Goal: Information Seeking & Learning: Find specific fact

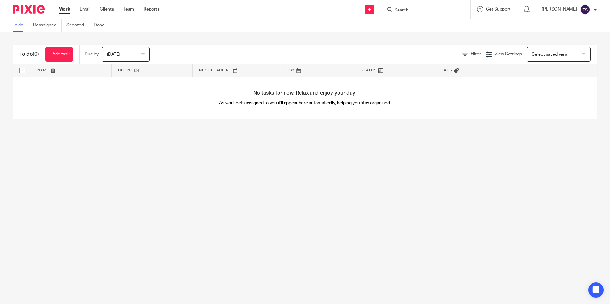
click at [84, 5] on div "Work Email Clients Team Reports Work Email Clients Team Reports Settings" at bounding box center [111, 9] width 116 height 19
click at [89, 5] on div "Work Email Clients Team Reports Work Email Clients Team Reports Settings" at bounding box center [111, 9] width 116 height 19
click at [87, 9] on link "Email" at bounding box center [85, 9] width 11 height 6
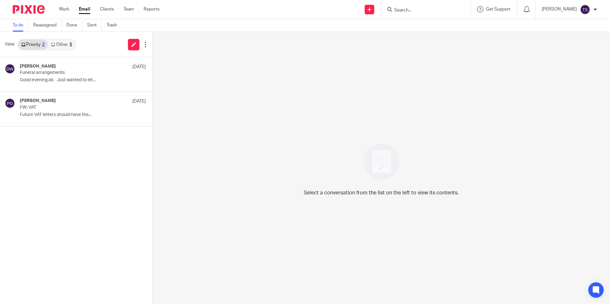
click at [72, 45] on link "Other 5" at bounding box center [61, 45] width 27 height 10
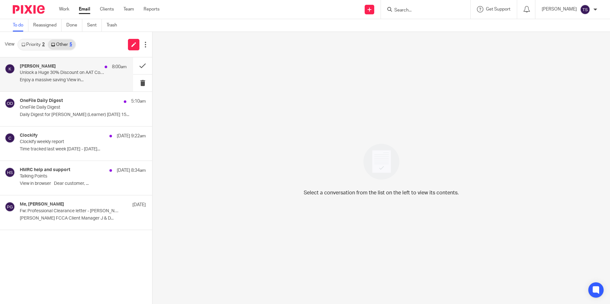
click at [66, 68] on div "Kaplan 8:00am" at bounding box center [73, 67] width 107 height 6
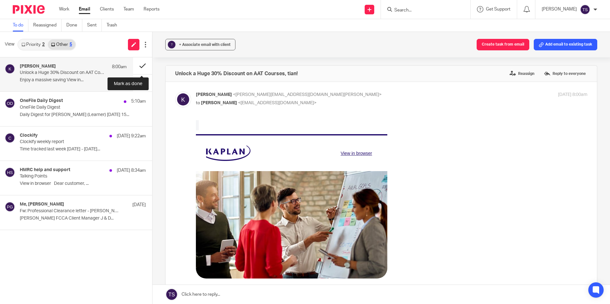
click at [143, 66] on button at bounding box center [142, 65] width 19 height 17
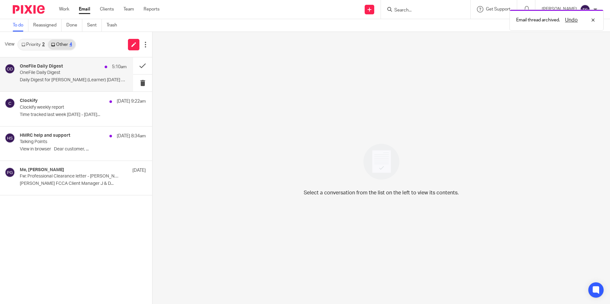
click at [76, 81] on p "Daily Digest for Tian Shi (Learner) Monday 15..." at bounding box center [73, 80] width 107 height 5
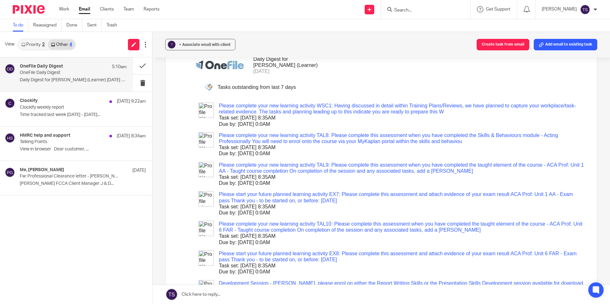
scroll to position [64, 0]
click at [77, 100] on div "Clockify 15 Sep 9:22am" at bounding box center [73, 101] width 107 height 6
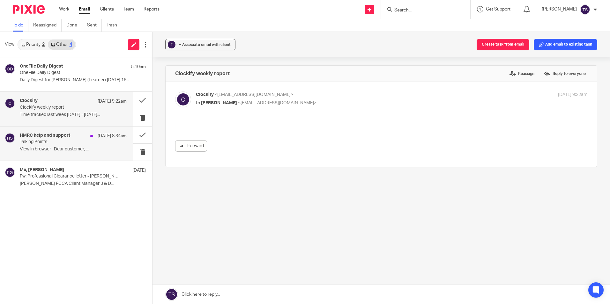
scroll to position [0, 0]
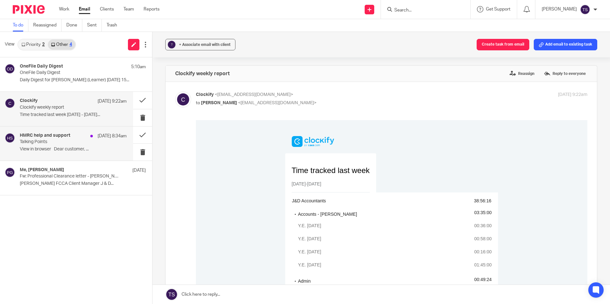
click at [70, 136] on h4 "HMRC help and support" at bounding box center [45, 135] width 50 height 5
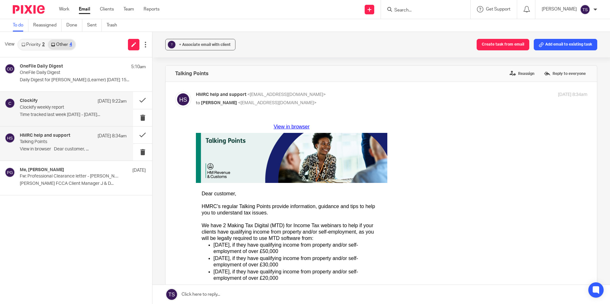
click at [99, 111] on div "Clockify 15 Sep 9:22am Clockify weekly report Time tracked last week 08/09/2025…" at bounding box center [73, 108] width 107 height 21
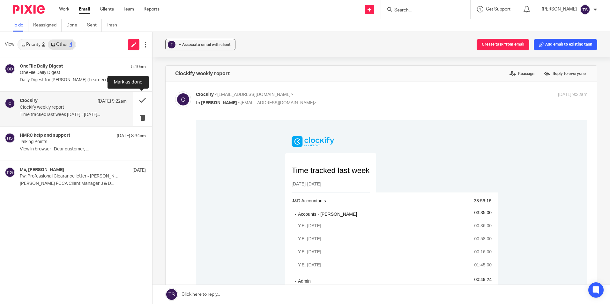
click at [140, 102] on button at bounding box center [142, 100] width 19 height 17
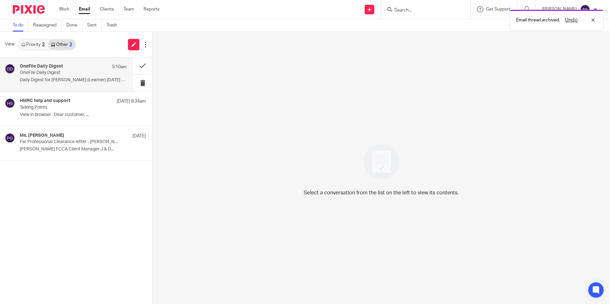
click at [79, 65] on div "OneFile Daily Digest 5:10am" at bounding box center [73, 67] width 107 height 6
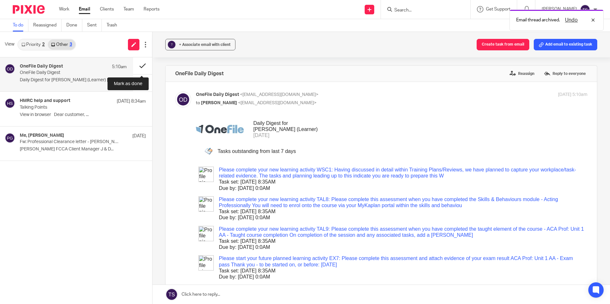
click at [143, 67] on button at bounding box center [142, 65] width 19 height 17
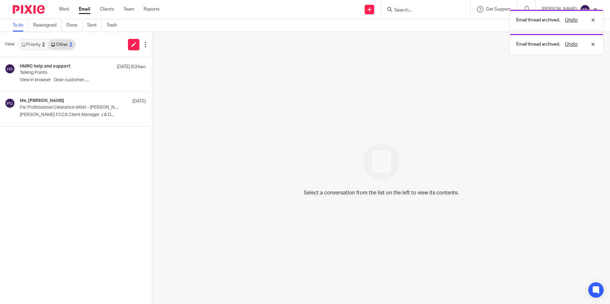
click at [37, 47] on link "Priority 2" at bounding box center [33, 45] width 30 height 10
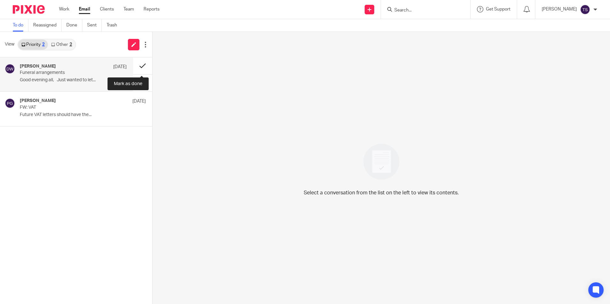
click at [144, 68] on button at bounding box center [142, 65] width 19 height 17
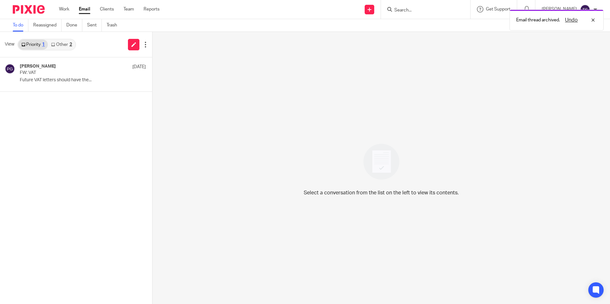
click at [73, 43] on link "Other 2" at bounding box center [61, 45] width 27 height 10
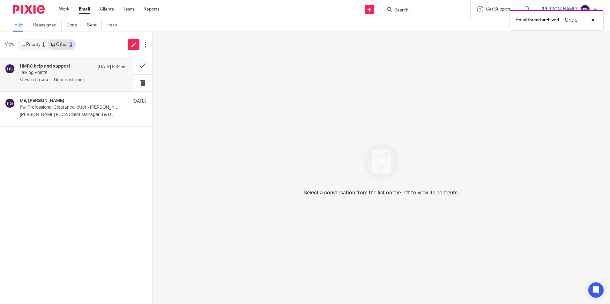
drag, startPoint x: 67, startPoint y: 64, endPoint x: 75, endPoint y: 67, distance: 8.3
click at [67, 63] on div "HMRC help and support 15 Sep 8:34am Talking Points View in browser Dear custome…" at bounding box center [66, 74] width 133 height 34
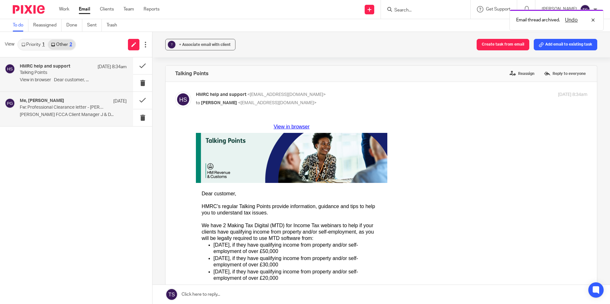
click at [73, 107] on p "Fw: Professional Clearance letter - Nick Owen Drain Services Ltd" at bounding box center [62, 107] width 85 height 5
click at [90, 86] on div "HMRC help and support 15 Sep 8:34am Talking Points View in browser Dear custome…" at bounding box center [66, 74] width 133 height 34
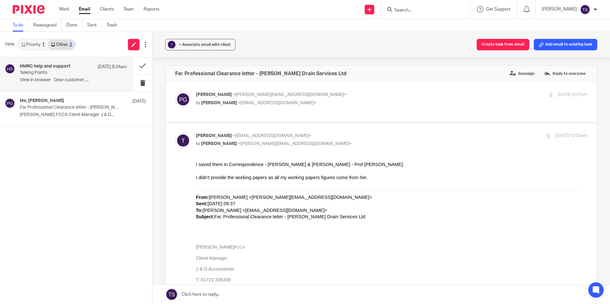
click at [34, 45] on link "Priority 1" at bounding box center [33, 45] width 30 height 10
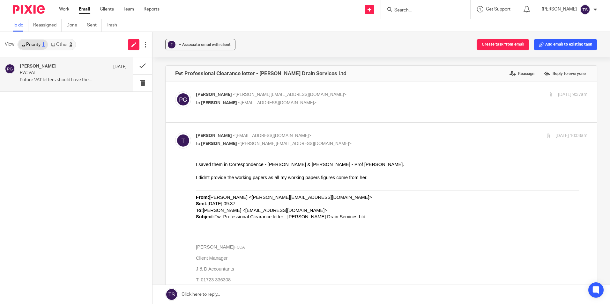
click at [52, 69] on div "Philip Green 29 May" at bounding box center [73, 67] width 107 height 6
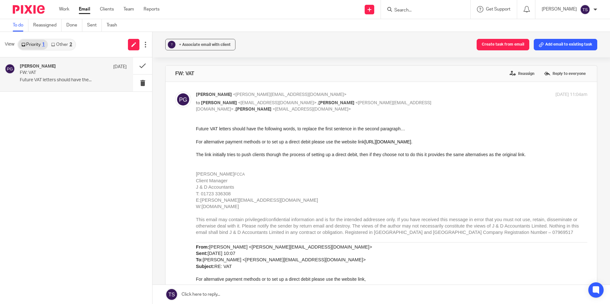
click at [328, 57] on div "? + Associate email with client Create task from email Add email to existing ta…" at bounding box center [380, 45] width 457 height 26
click at [61, 44] on link "Other 2" at bounding box center [61, 45] width 27 height 10
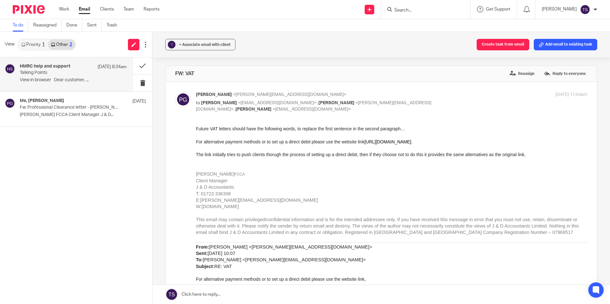
click at [59, 68] on h4 "HMRC help and support" at bounding box center [45, 66] width 50 height 5
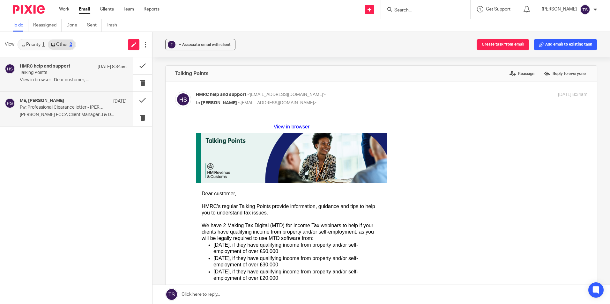
click at [45, 103] on h4 "Me, Philip Green" at bounding box center [42, 100] width 44 height 5
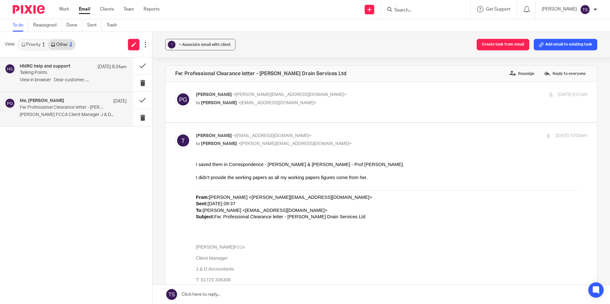
click at [71, 68] on div "HMRC help and support 15 Sep 8:34am" at bounding box center [73, 67] width 107 height 6
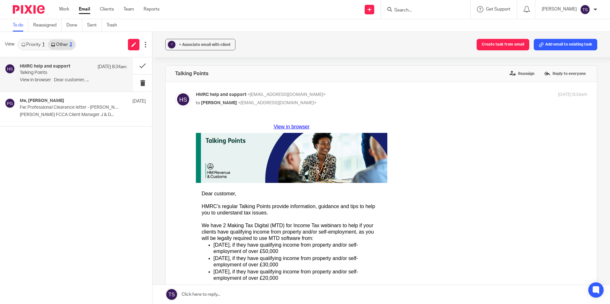
click at [28, 43] on link "Priority 1" at bounding box center [33, 45] width 30 height 10
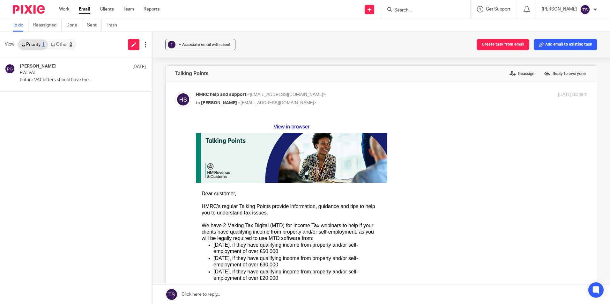
click at [437, 12] on input "Search" at bounding box center [422, 11] width 57 height 6
click at [70, 49] on link "Other 2" at bounding box center [61, 45] width 27 height 10
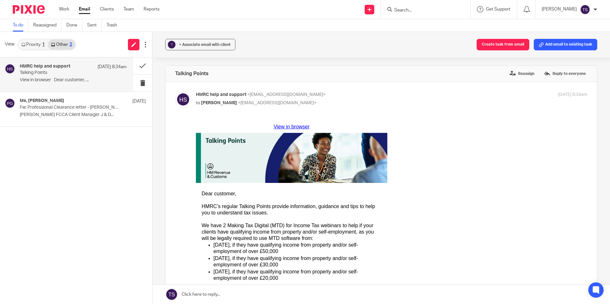
click at [64, 69] on div "HMRC help and support 15 Sep 8:34am" at bounding box center [73, 67] width 107 height 6
click at [150, 66] on button at bounding box center [142, 65] width 19 height 17
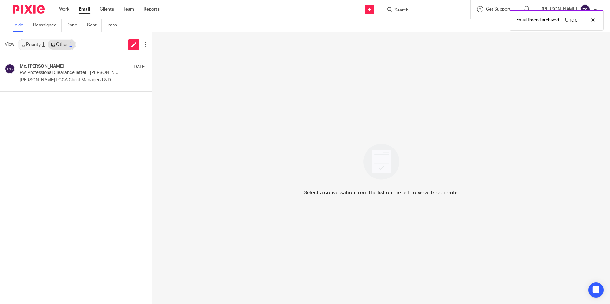
click at [41, 45] on link "Priority 1" at bounding box center [33, 45] width 30 height 10
click at [446, 8] on div "Email thread archived. Undo" at bounding box center [454, 18] width 299 height 24
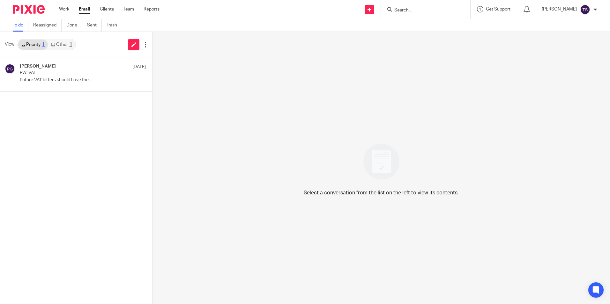
click at [429, 5] on form at bounding box center [428, 9] width 68 height 8
click at [426, 8] on input "Search" at bounding box center [422, 11] width 57 height 6
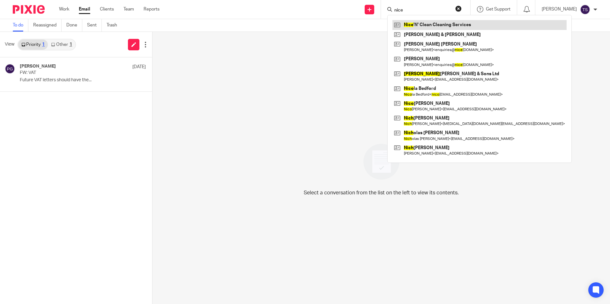
type input "nice"
click at [437, 23] on link at bounding box center [479, 25] width 174 height 10
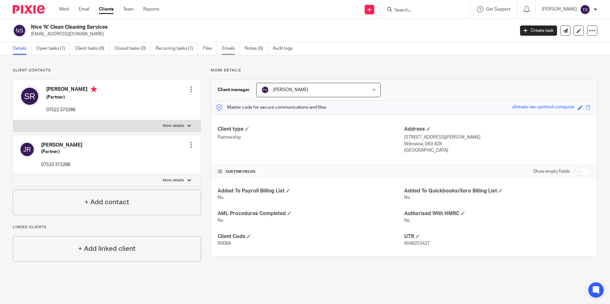
click at [230, 47] on link "Emails" at bounding box center [231, 48] width 18 height 12
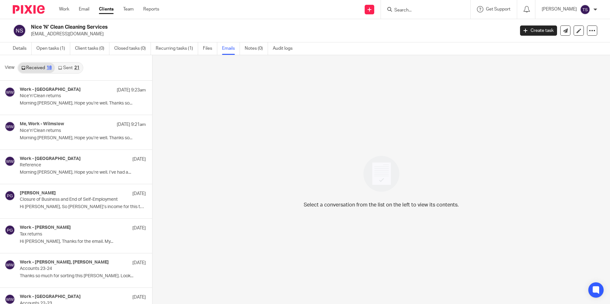
click at [62, 70] on icon at bounding box center [60, 68] width 4 height 4
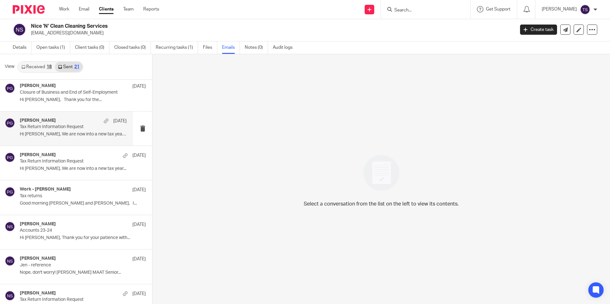
scroll to position [96, 0]
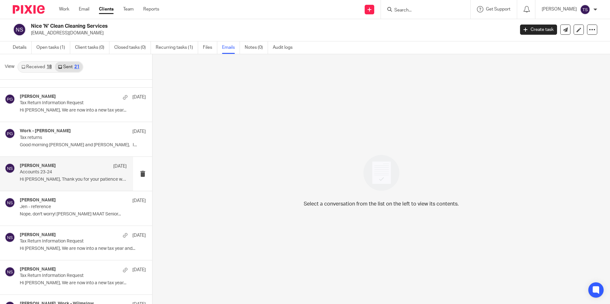
click at [57, 164] on div "[PERSON_NAME] [DATE]" at bounding box center [73, 166] width 107 height 6
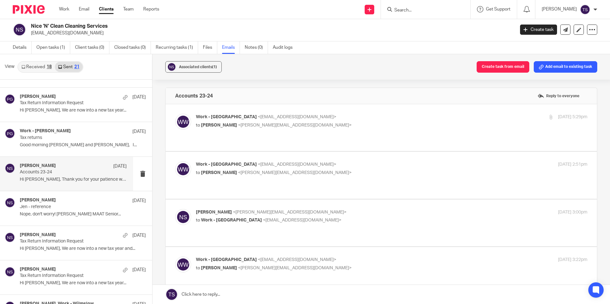
scroll to position [0, 0]
click at [71, 140] on p "Tax returns" at bounding box center [62, 137] width 85 height 5
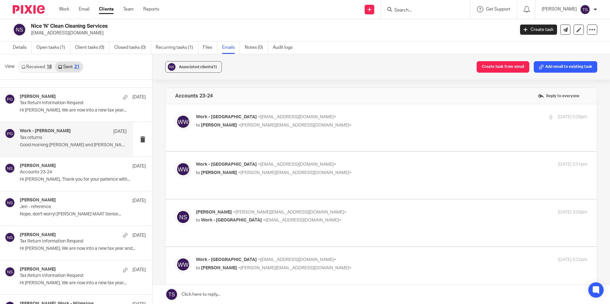
click at [66, 135] on p "Tax returns" at bounding box center [62, 137] width 85 height 5
click at [63, 166] on div "[PERSON_NAME] [DATE]" at bounding box center [73, 166] width 107 height 6
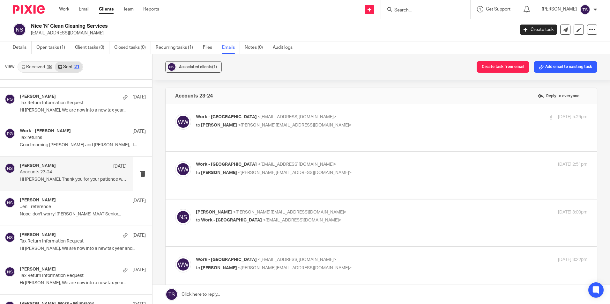
click at [277, 119] on p "Work - [PERSON_NAME] <[EMAIL_ADDRESS][DOMAIN_NAME]>" at bounding box center [326, 117] width 261 height 7
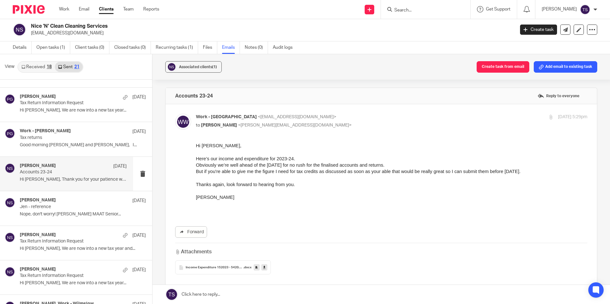
click at [320, 122] on p "to [PERSON_NAME] <[EMAIL_ADDRESS][DOMAIN_NAME]>" at bounding box center [326, 125] width 261 height 7
checkbox input "false"
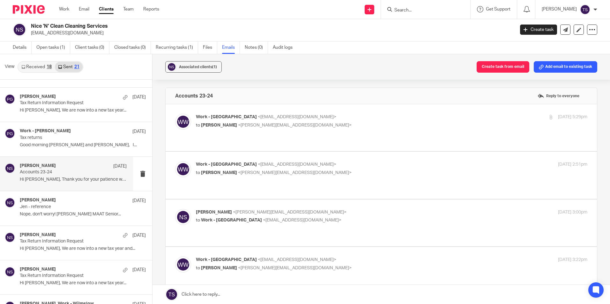
click at [281, 171] on span "<[PERSON_NAME][EMAIL_ADDRESS][DOMAIN_NAME]>" at bounding box center [295, 173] width 114 height 4
checkbox input "true"
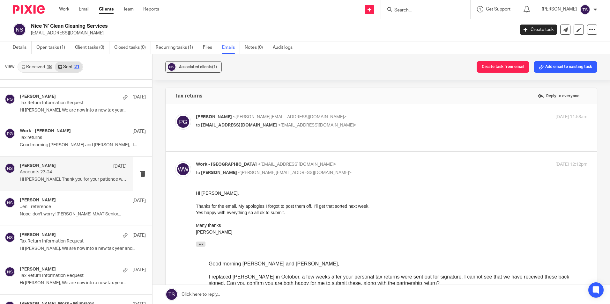
drag, startPoint x: 272, startPoint y: 166, endPoint x: 275, endPoint y: 163, distance: 4.1
click at [272, 171] on span "<[PERSON_NAME][EMAIL_ADDRESS][DOMAIN_NAME]>" at bounding box center [295, 173] width 114 height 4
checkbox input "false"
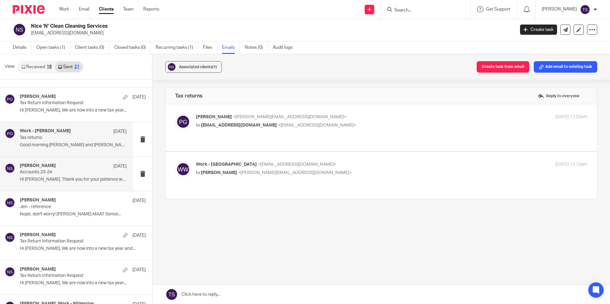
click at [81, 135] on p "Tax returns" at bounding box center [62, 137] width 85 height 5
click at [299, 118] on p "[PERSON_NAME] <[PERSON_NAME][EMAIL_ADDRESS][DOMAIN_NAME]>" at bounding box center [326, 117] width 261 height 7
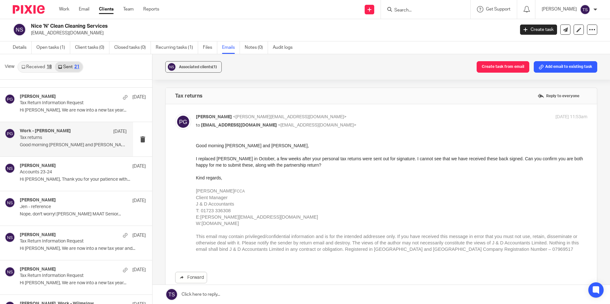
click at [371, 123] on p "to [EMAIL_ADDRESS][DOMAIN_NAME] <[EMAIL_ADDRESS][DOMAIN_NAME]>" at bounding box center [326, 125] width 261 height 7
checkbox input "false"
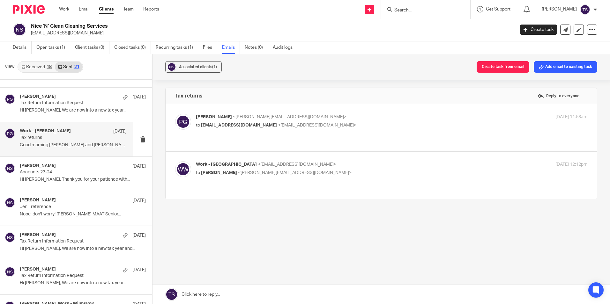
click at [285, 162] on span "<[EMAIL_ADDRESS][DOMAIN_NAME]>" at bounding box center [297, 164] width 78 height 4
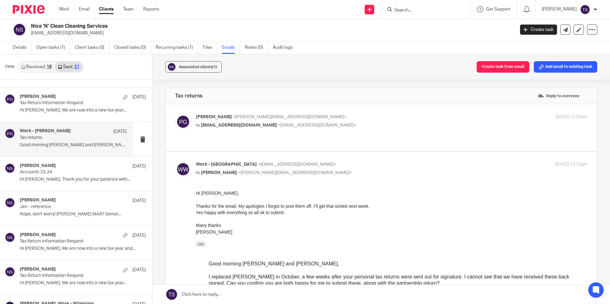
click at [317, 170] on p "to [PERSON_NAME] <[PERSON_NAME][EMAIL_ADDRESS][DOMAIN_NAME]>" at bounding box center [326, 173] width 261 height 7
checkbox input "false"
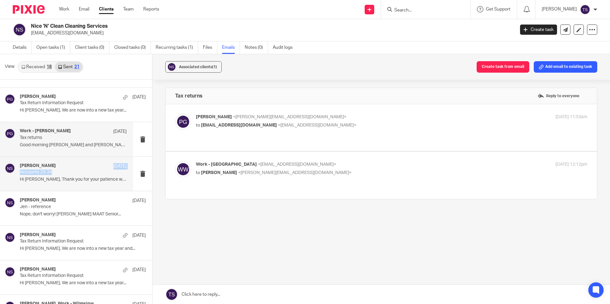
click at [75, 169] on div "[PERSON_NAME] [DATE] Accounts 23-24 Hi [PERSON_NAME], Thank you for your patien…" at bounding box center [73, 173] width 107 height 21
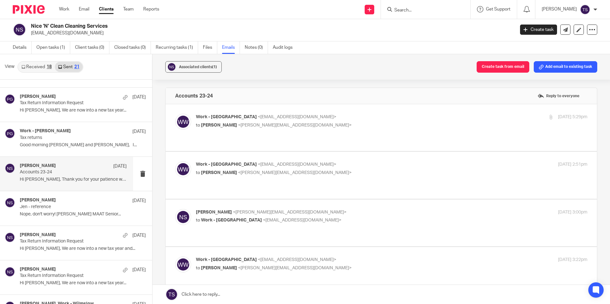
click at [335, 78] on div "Associated clients (1) Create task from email Add email to existing task" at bounding box center [380, 67] width 457 height 26
click at [73, 208] on p "Jen - reference" at bounding box center [62, 206] width 85 height 5
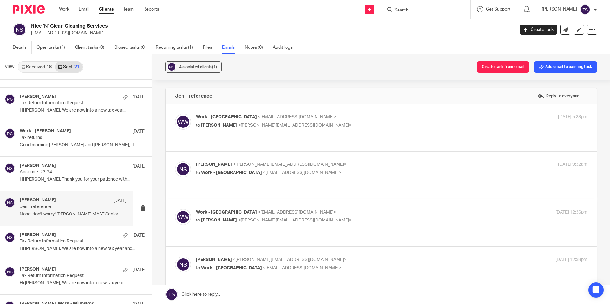
click at [311, 122] on p "to [PERSON_NAME] <[EMAIL_ADDRESS][DOMAIN_NAME]>" at bounding box center [326, 125] width 261 height 7
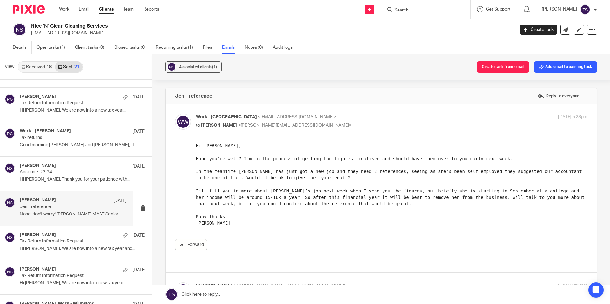
click at [311, 123] on p "to [PERSON_NAME] <[EMAIL_ADDRESS][DOMAIN_NAME]>" at bounding box center [326, 125] width 261 height 7
checkbox input "false"
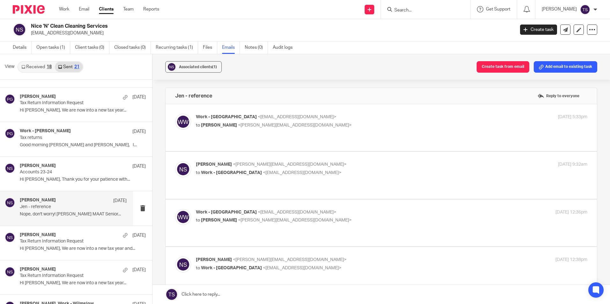
click at [268, 171] on span "<[EMAIL_ADDRESS][DOMAIN_NAME]>" at bounding box center [302, 173] width 78 height 4
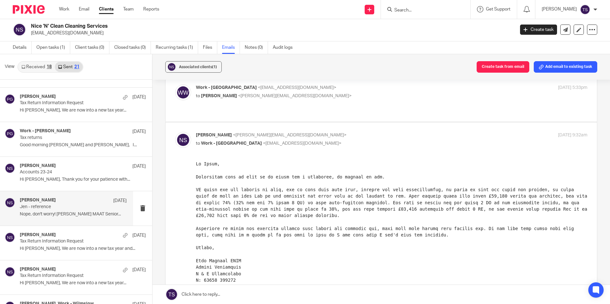
scroll to position [64, 0]
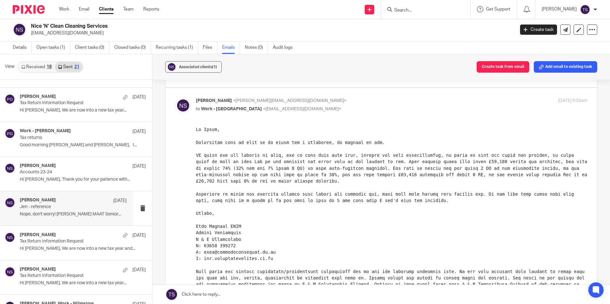
click at [329, 98] on p "[PERSON_NAME] <[EMAIL_ADDRESS][DOMAIN_NAME]>" at bounding box center [326, 101] width 261 height 7
checkbox input "false"
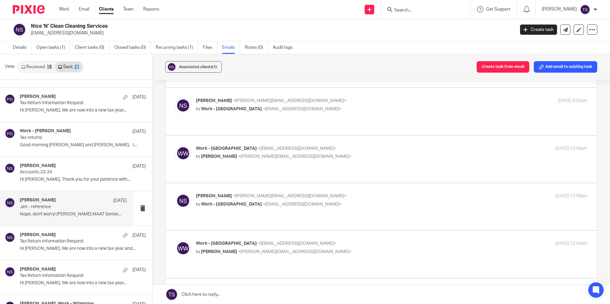
click at [305, 153] on p "to [PERSON_NAME] <[EMAIL_ADDRESS][DOMAIN_NAME]>" at bounding box center [326, 156] width 261 height 7
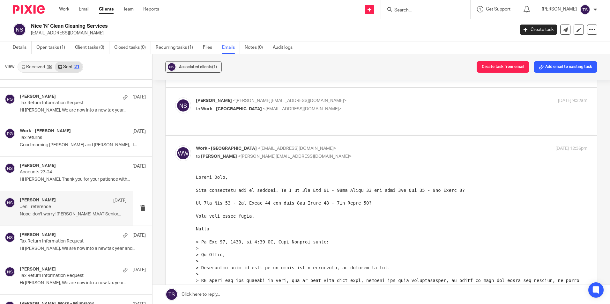
scroll to position [0, 0]
click at [305, 153] on p "to [PERSON_NAME] <[EMAIL_ADDRESS][DOMAIN_NAME]>" at bounding box center [326, 156] width 261 height 7
checkbox input "false"
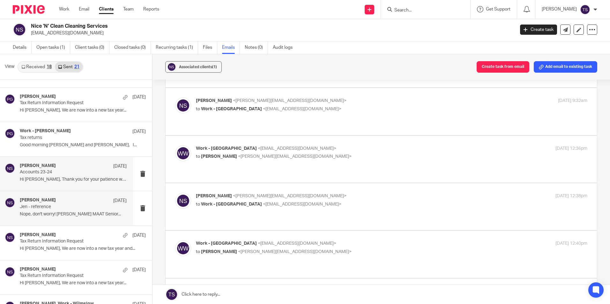
click at [65, 167] on div "[PERSON_NAME] [DATE]" at bounding box center [73, 166] width 107 height 6
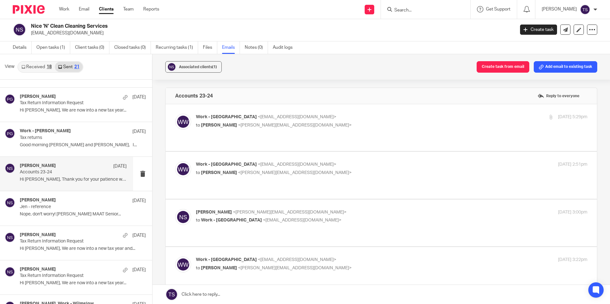
click at [313, 125] on p "to [PERSON_NAME] <[EMAIL_ADDRESS][DOMAIN_NAME]>" at bounding box center [326, 125] width 261 height 7
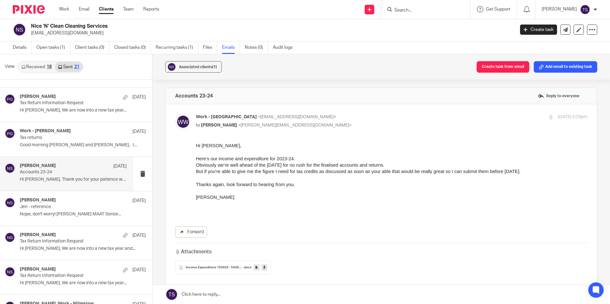
click at [319, 123] on p "to [PERSON_NAME] <[EMAIL_ADDRESS][DOMAIN_NAME]>" at bounding box center [326, 125] width 261 height 7
checkbox input "false"
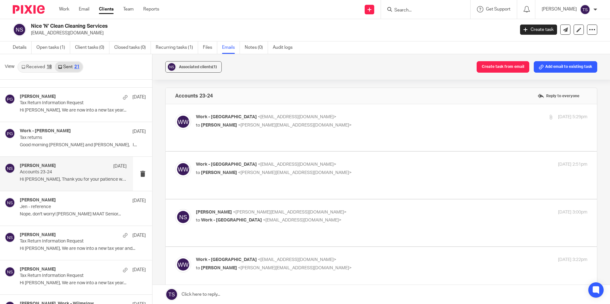
click at [277, 170] on p "to [PERSON_NAME] <[EMAIL_ADDRESS][DOMAIN_NAME]>" at bounding box center [326, 173] width 261 height 7
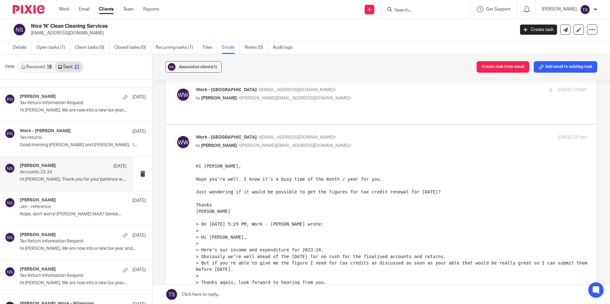
scroll to position [64, 0]
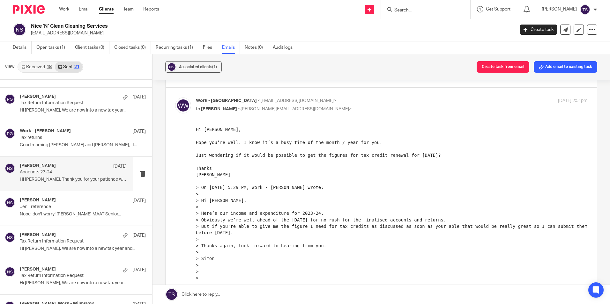
click at [285, 99] on span "<[EMAIL_ADDRESS][DOMAIN_NAME]>" at bounding box center [297, 101] width 78 height 4
checkbox input "false"
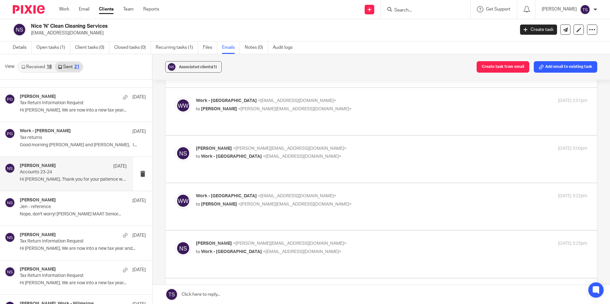
click at [240, 153] on p "to Work - [PERSON_NAME] <[EMAIL_ADDRESS][DOMAIN_NAME]>" at bounding box center [326, 156] width 261 height 7
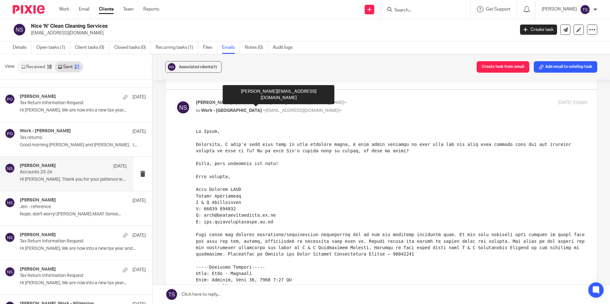
scroll to position [96, 0]
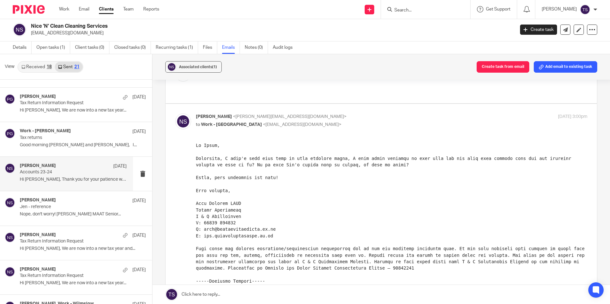
click at [307, 114] on div "[PERSON_NAME] <[EMAIL_ADDRESS][DOMAIN_NAME]> to Work - Wilmslow <[EMAIL_ADDRESS…" at bounding box center [326, 121] width 261 height 15
checkbox input "false"
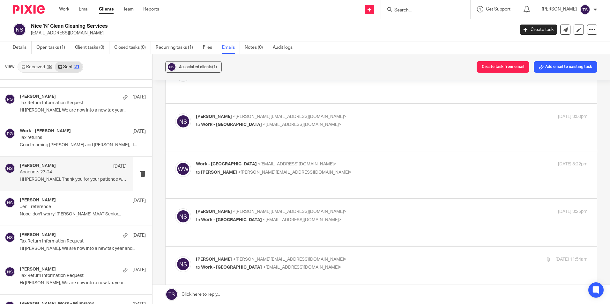
click at [273, 162] on span "<[EMAIL_ADDRESS][DOMAIN_NAME]>" at bounding box center [297, 164] width 78 height 4
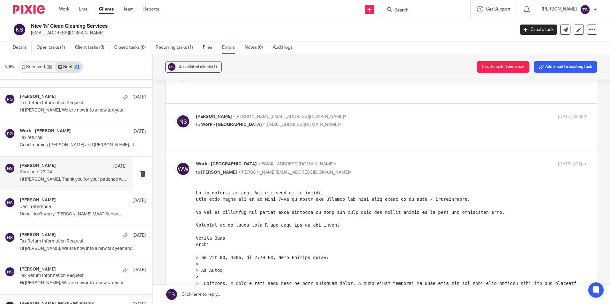
scroll to position [0, 0]
click at [313, 169] on p "to [PERSON_NAME] <[EMAIL_ADDRESS][DOMAIN_NAME]>" at bounding box center [326, 172] width 261 height 7
checkbox input "false"
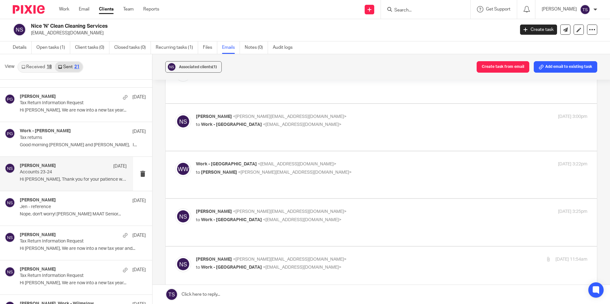
click at [279, 199] on label at bounding box center [381, 222] width 431 height 47
click at [175, 208] on input "checkbox" at bounding box center [175, 208] width 0 height 0
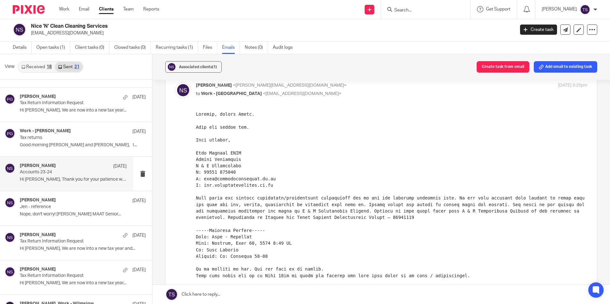
scroll to position [191, 0]
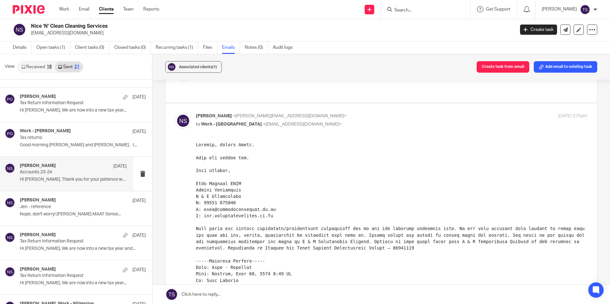
click at [307, 121] on p "to Work - [PERSON_NAME] <[EMAIL_ADDRESS][DOMAIN_NAME]>" at bounding box center [326, 124] width 261 height 7
checkbox input "false"
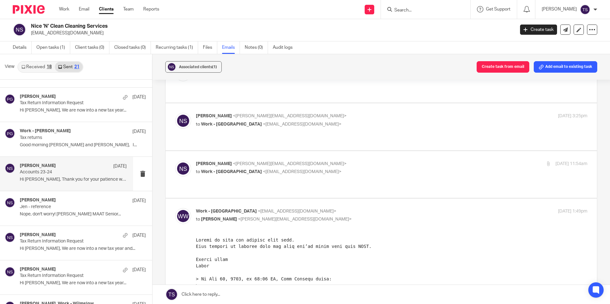
click at [268, 170] on span "<[EMAIL_ADDRESS][DOMAIN_NAME]>" at bounding box center [302, 172] width 78 height 4
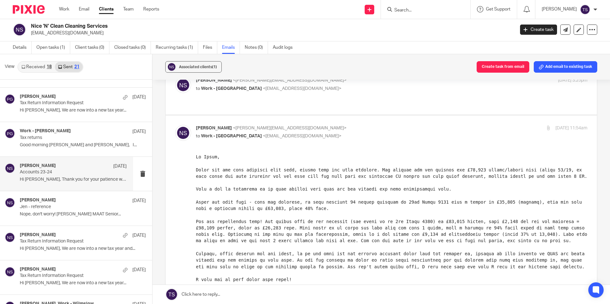
scroll to position [255, 0]
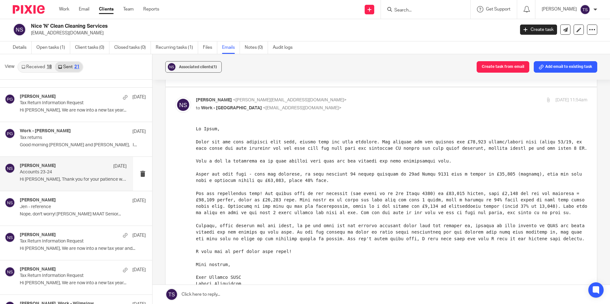
drag, startPoint x: 390, startPoint y: 222, endPoint x: 320, endPoint y: 241, distance: 72.7
drag, startPoint x: 390, startPoint y: 220, endPoint x: 260, endPoint y: 189, distance: 133.7
drag, startPoint x: 233, startPoint y: 269, endPoint x: 230, endPoint y: 266, distance: 3.6
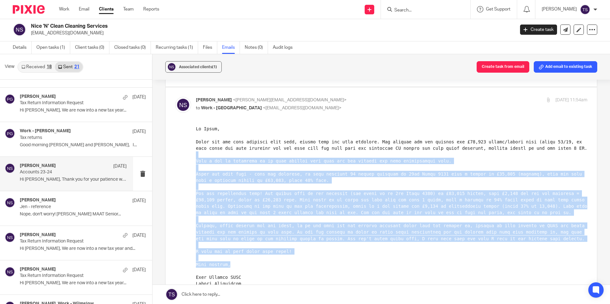
drag, startPoint x: 227, startPoint y: 265, endPoint x: 196, endPoint y: 154, distance: 115.6
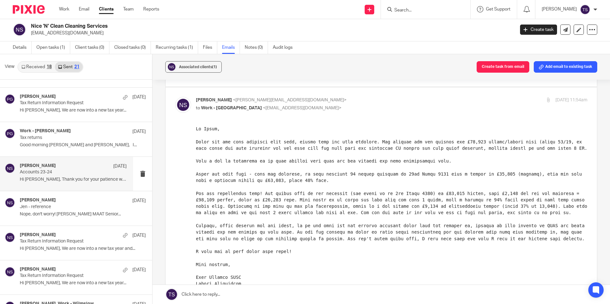
drag, startPoint x: 196, startPoint y: 154, endPoint x: 255, endPoint y: 282, distance: 141.0
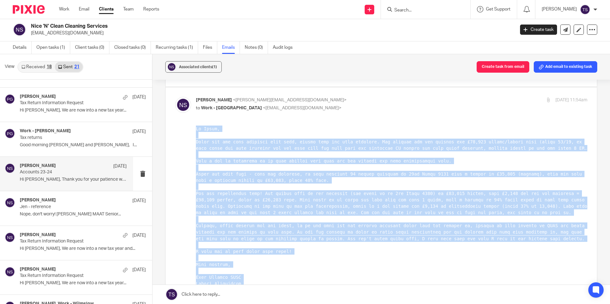
drag, startPoint x: 272, startPoint y: 310, endPoint x: 194, endPoint y: 125, distance: 200.4
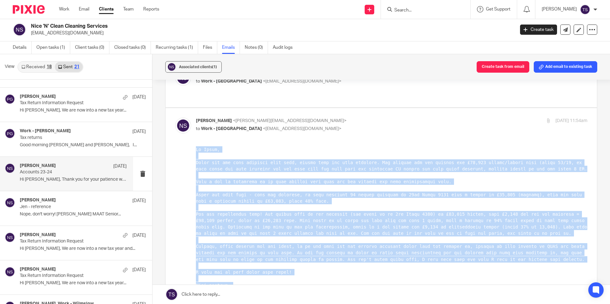
scroll to position [223, 0]
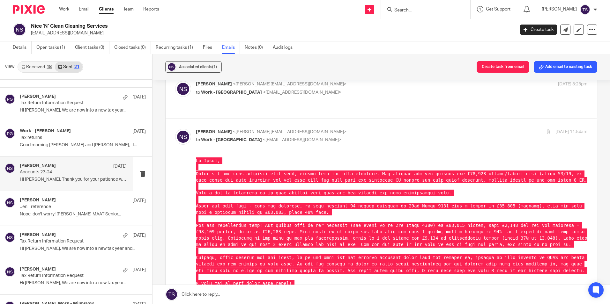
click at [322, 129] on p "[PERSON_NAME] <[EMAIL_ADDRESS][DOMAIN_NAME]>" at bounding box center [326, 132] width 261 height 7
checkbox input "false"
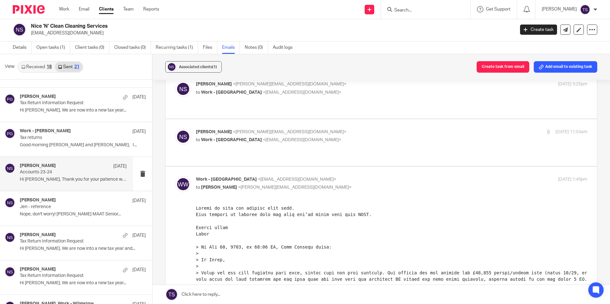
click at [329, 184] on p "to [PERSON_NAME] <[EMAIL_ADDRESS][DOMAIN_NAME]>" at bounding box center [326, 187] width 261 height 7
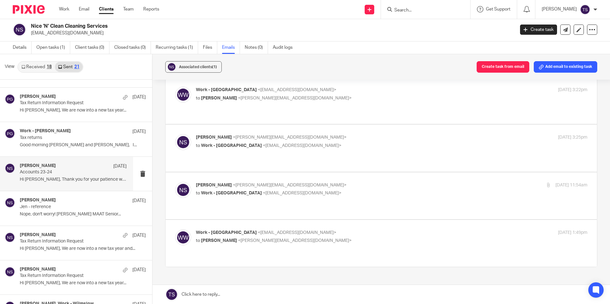
click at [280, 239] on span "<[PERSON_NAME][EMAIL_ADDRESS][DOMAIN_NAME]>" at bounding box center [295, 241] width 114 height 4
checkbox input "true"
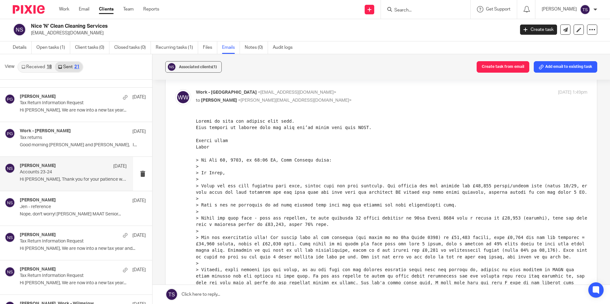
scroll to position [287, 0]
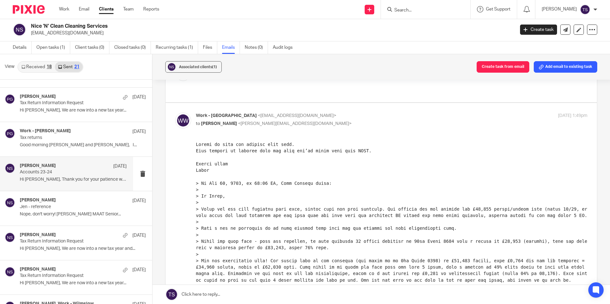
drag, startPoint x: 388, startPoint y: 245, endPoint x: 425, endPoint y: 291, distance: 58.7
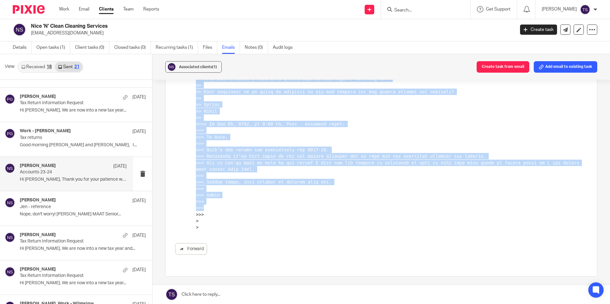
scroll to position [950, 0]
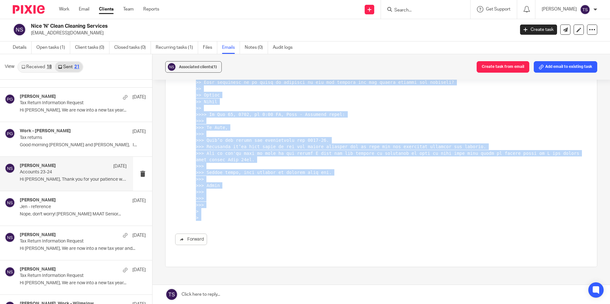
drag, startPoint x: 196, startPoint y: -520, endPoint x: 362, endPoint y: 227, distance: 764.9
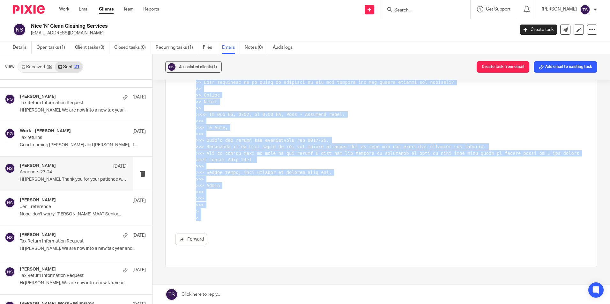
drag, startPoint x: 238, startPoint y: 207, endPoint x: 226, endPoint y: 192, distance: 18.9
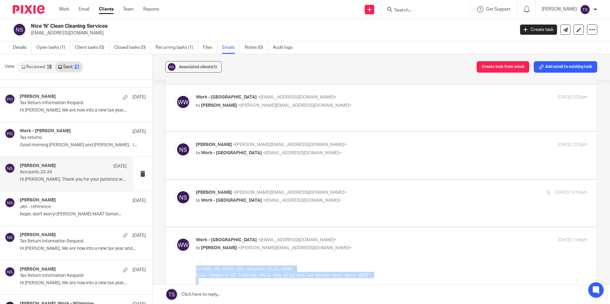
scroll to position [217, 0]
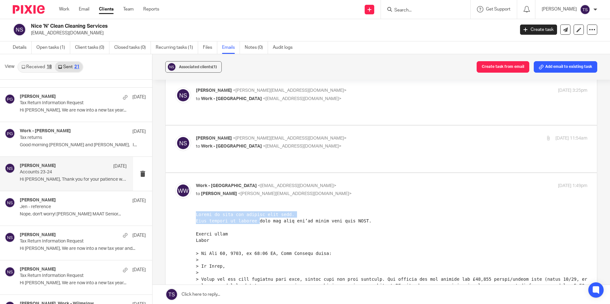
drag, startPoint x: 255, startPoint y: 223, endPoint x: 231, endPoint y: 217, distance: 24.3
